Goal: Information Seeking & Learning: Learn about a topic

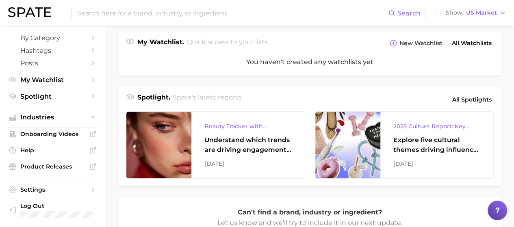
scroll to position [290, 0]
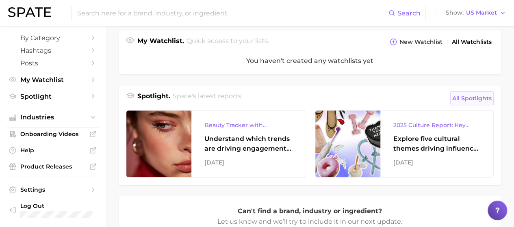
click at [488, 99] on span "All Spotlights" at bounding box center [471, 98] width 39 height 10
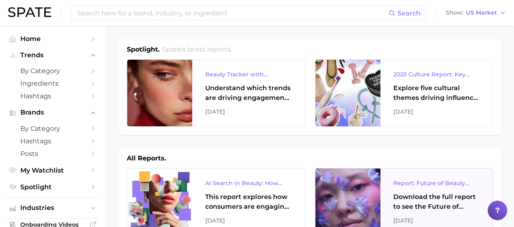
click at [447, 186] on div "Report: Future of Beauty Webinar" at bounding box center [436, 183] width 86 height 10
